Goal: Task Accomplishment & Management: Manage account settings

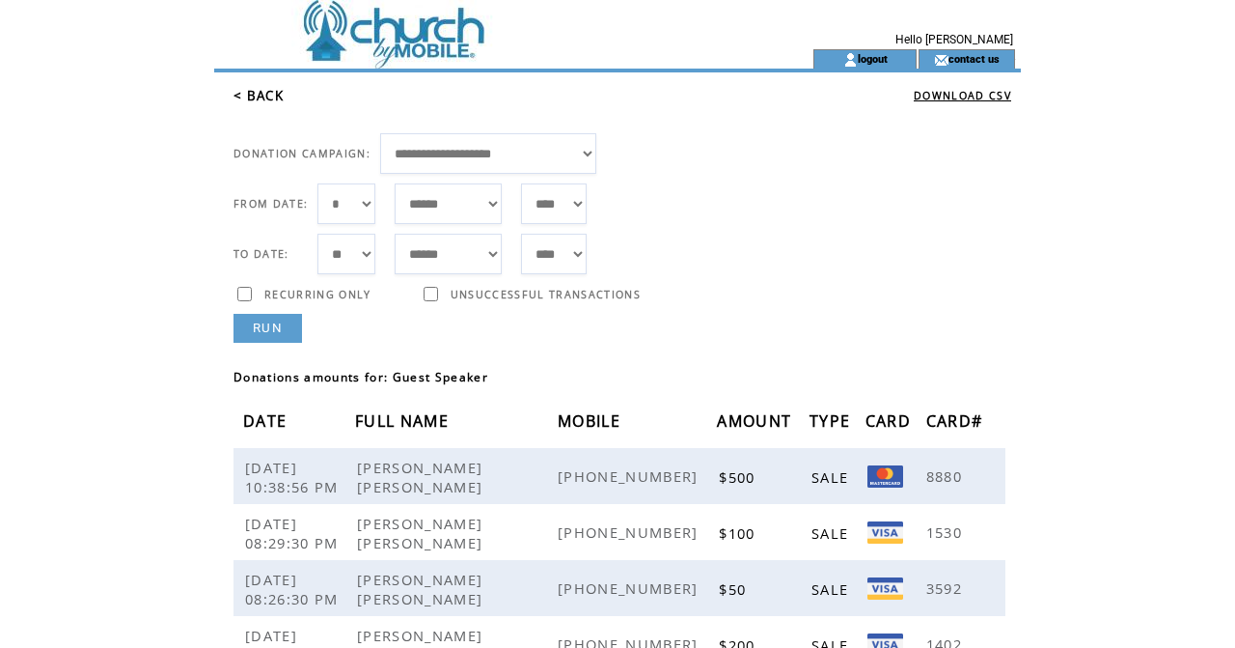
click at [857, 61] on img at bounding box center [850, 59] width 14 height 15
click at [863, 60] on link "logout" at bounding box center [873, 58] width 30 height 13
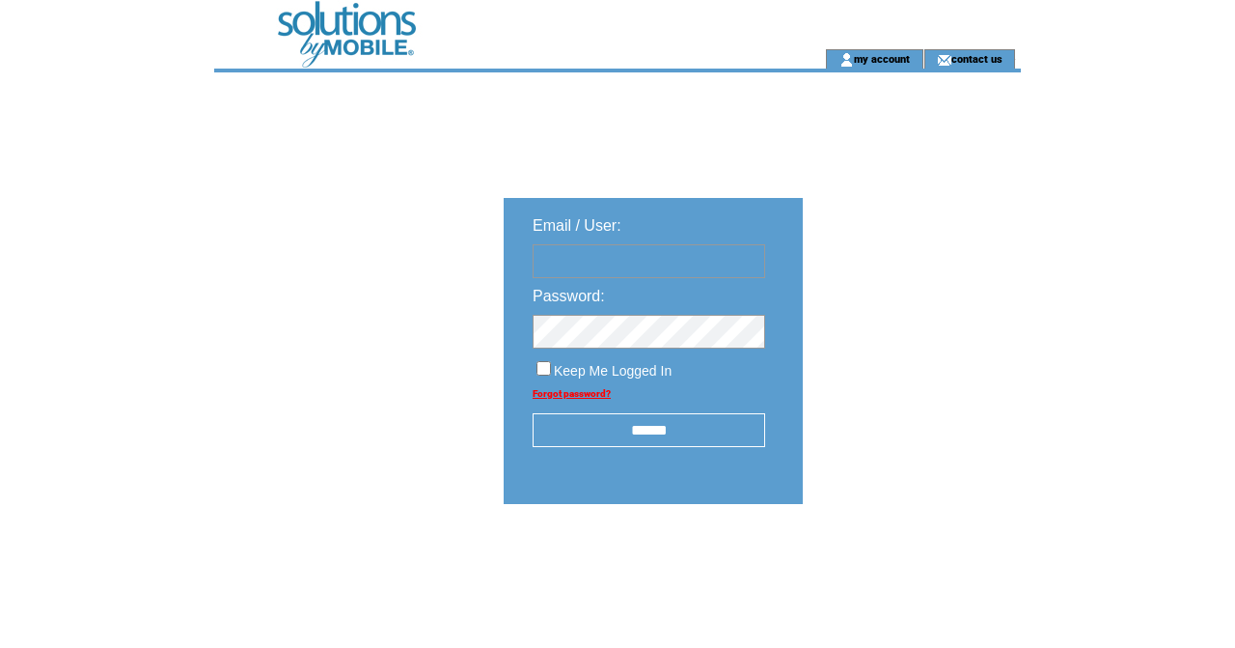
click at [593, 261] on input "text" at bounding box center [649, 261] width 233 height 34
type input "**********"
